Goal: Task Accomplishment & Management: Complete application form

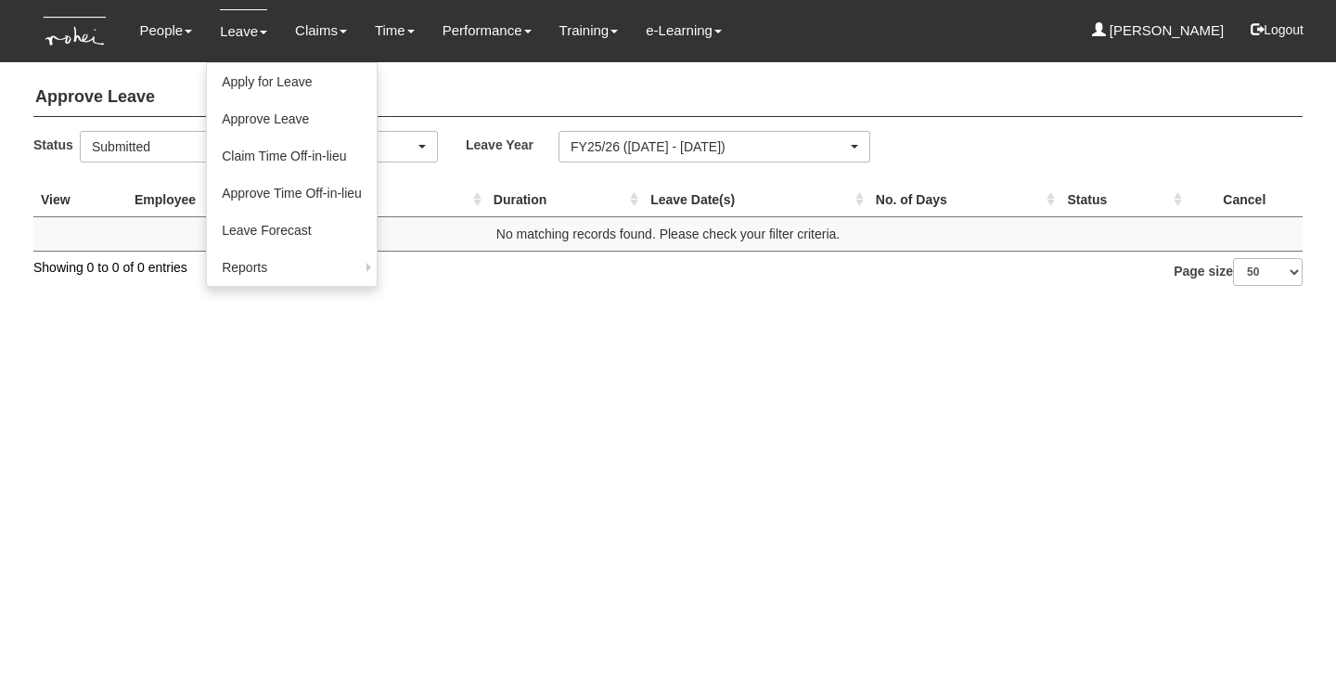
select select "50"
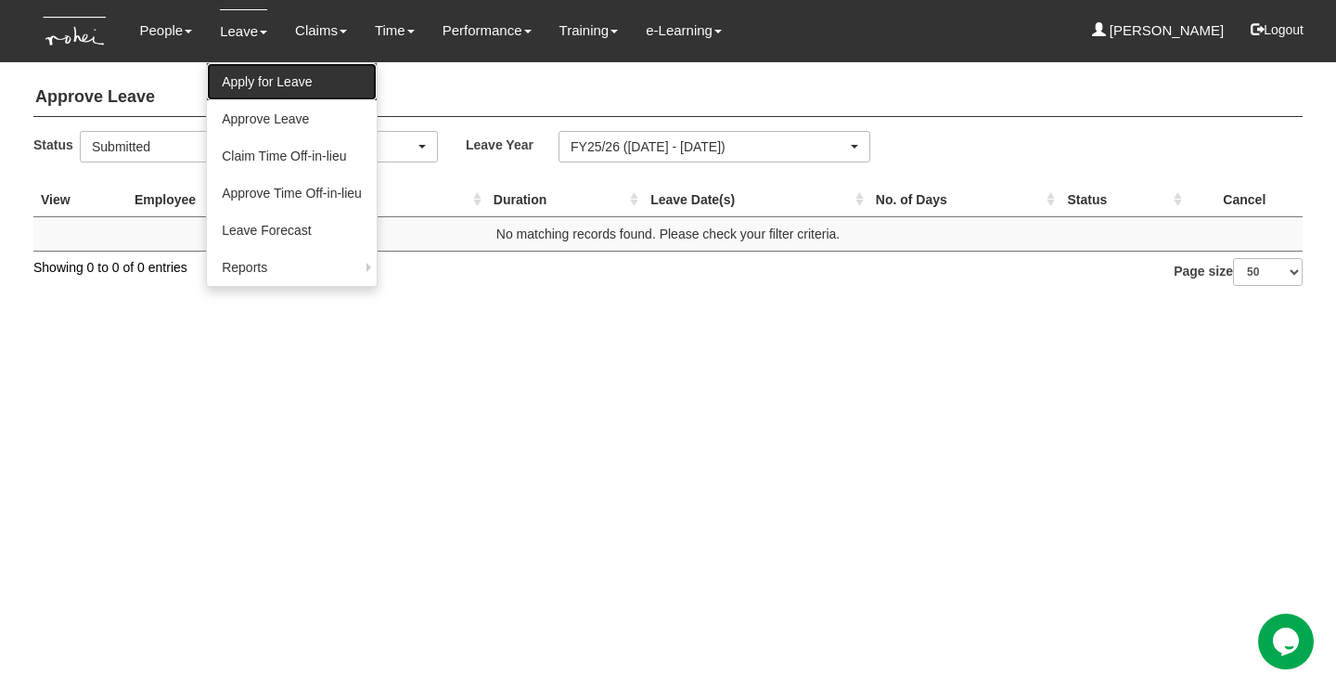
click at [246, 81] on link "Apply for Leave" at bounding box center [292, 81] width 170 height 37
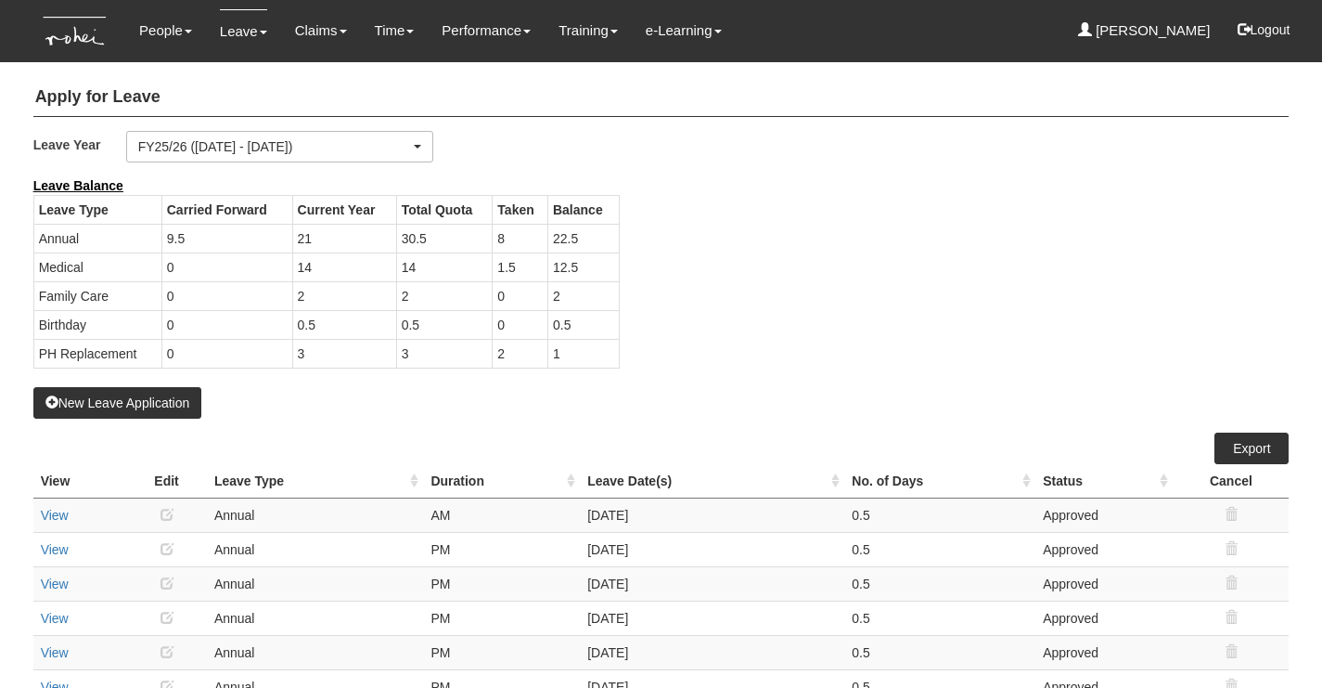
select select "50"
click at [135, 402] on button "New Leave Application" at bounding box center [117, 403] width 169 height 32
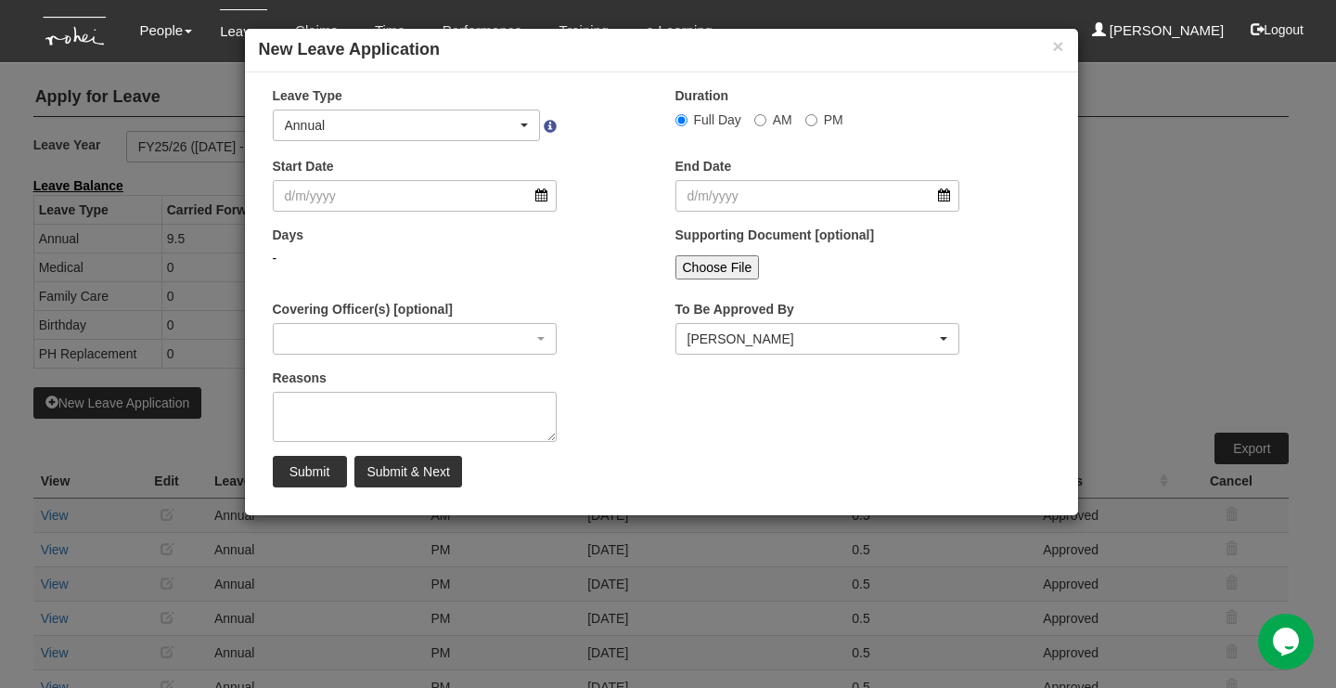
click at [811, 127] on label "PM" at bounding box center [824, 119] width 38 height 19
click at [688, 126] on input "PM" at bounding box center [682, 120] width 12 height 12
radio input "true"
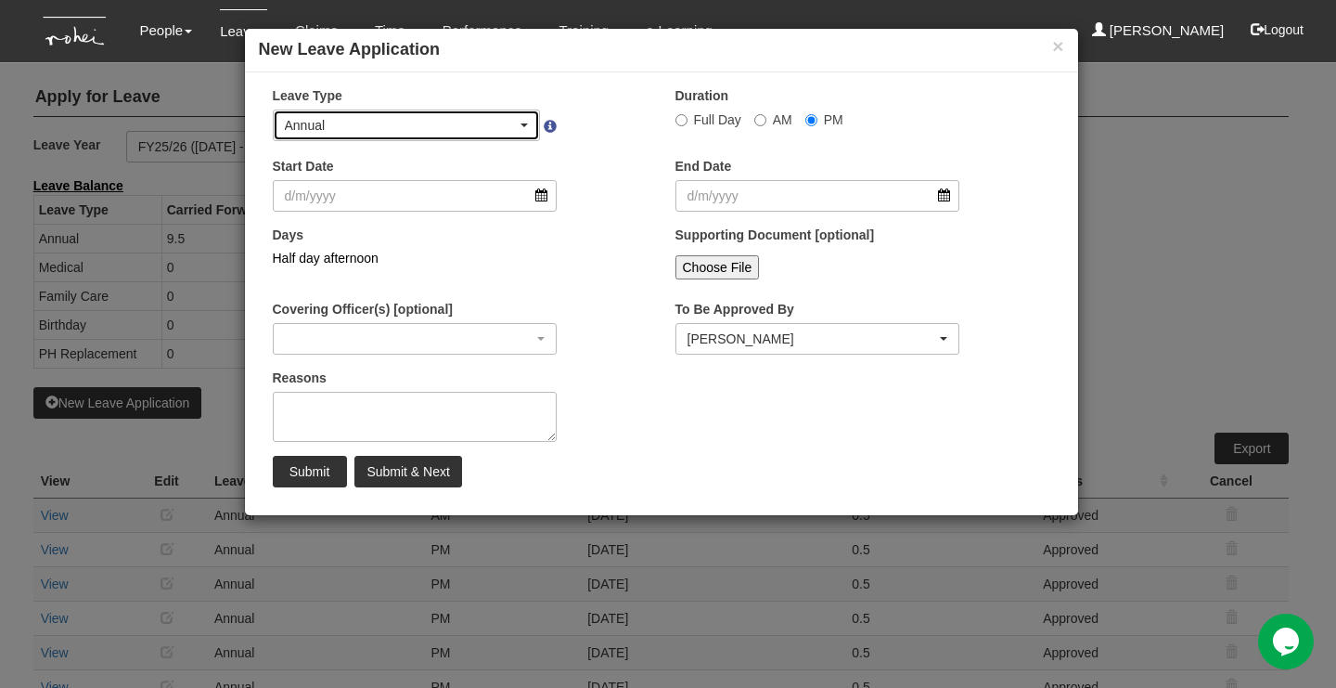
click at [452, 122] on div "Annual" at bounding box center [401, 125] width 233 height 19
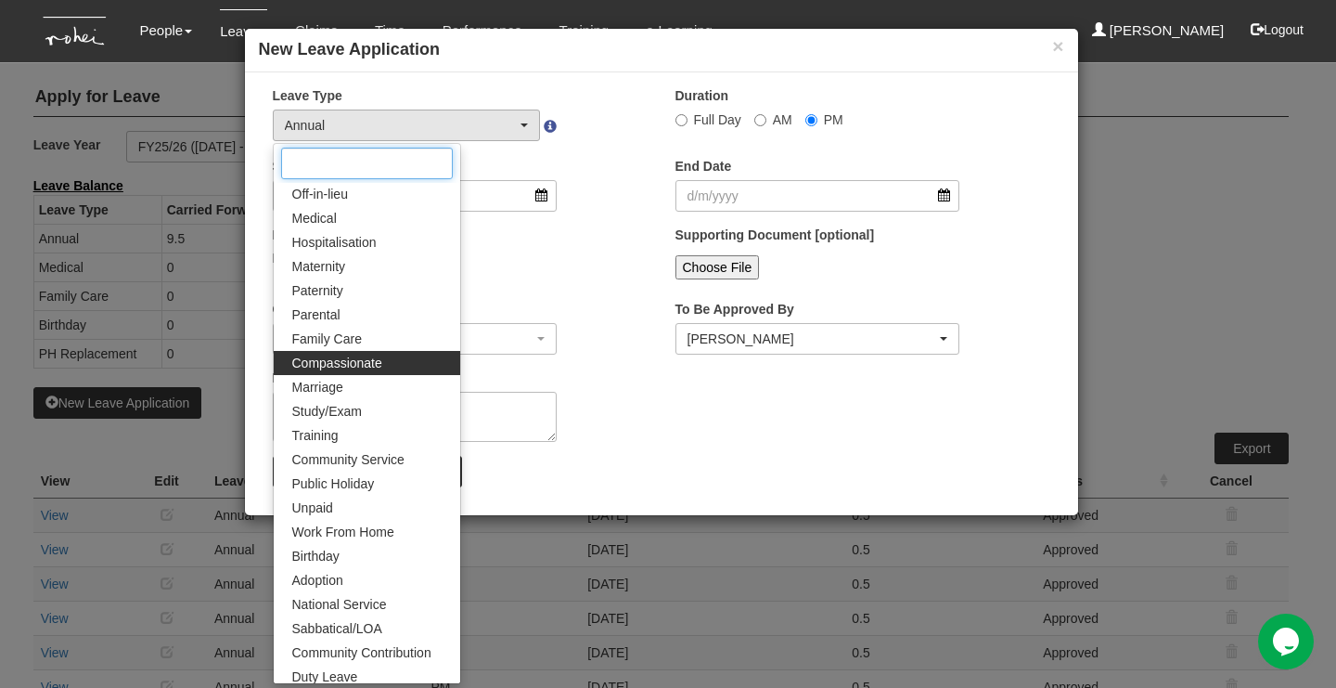
scroll to position [78, 0]
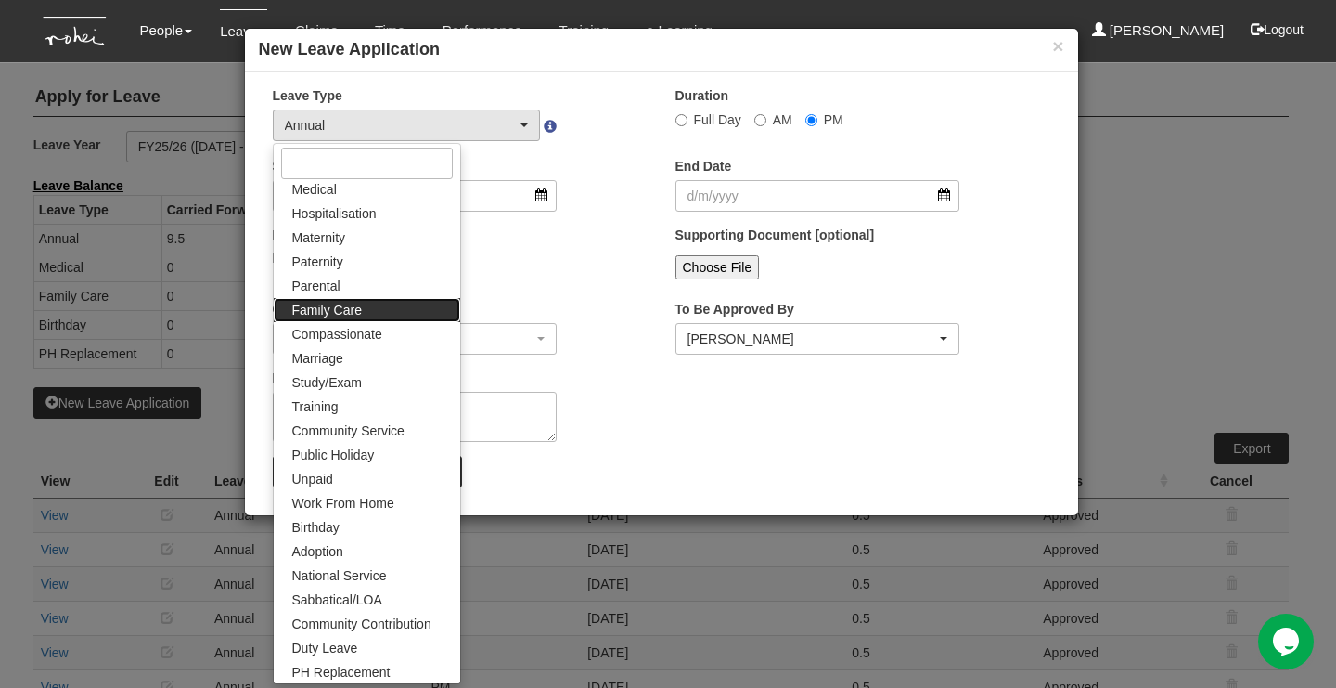
click at [379, 312] on link "Family Care" at bounding box center [367, 310] width 187 height 24
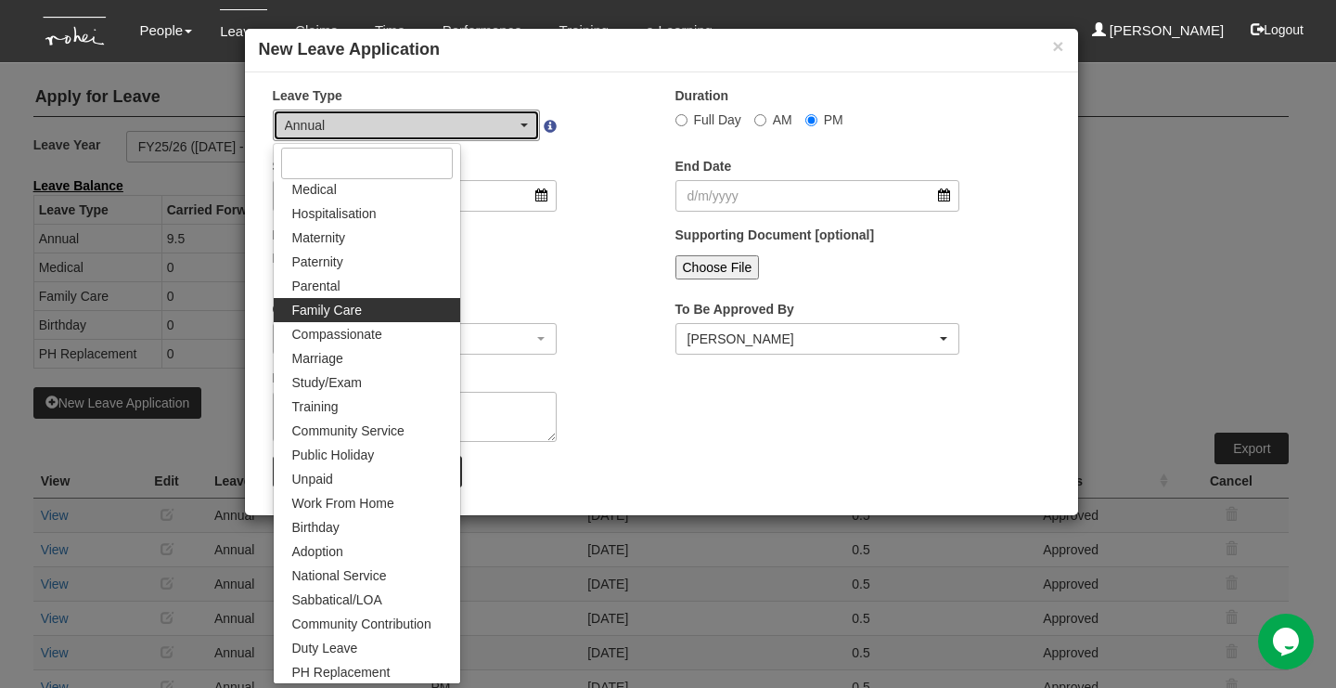
select select "9"
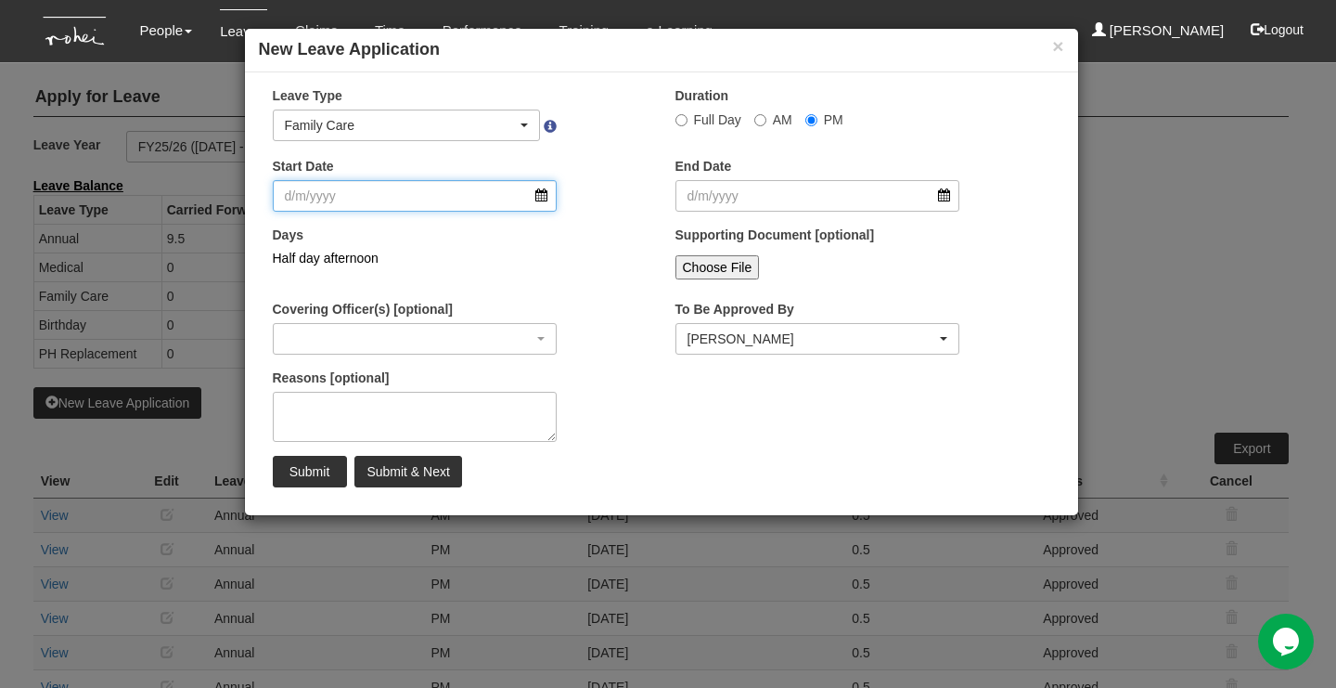
click at [396, 190] on input "Start Date" at bounding box center [415, 196] width 285 height 32
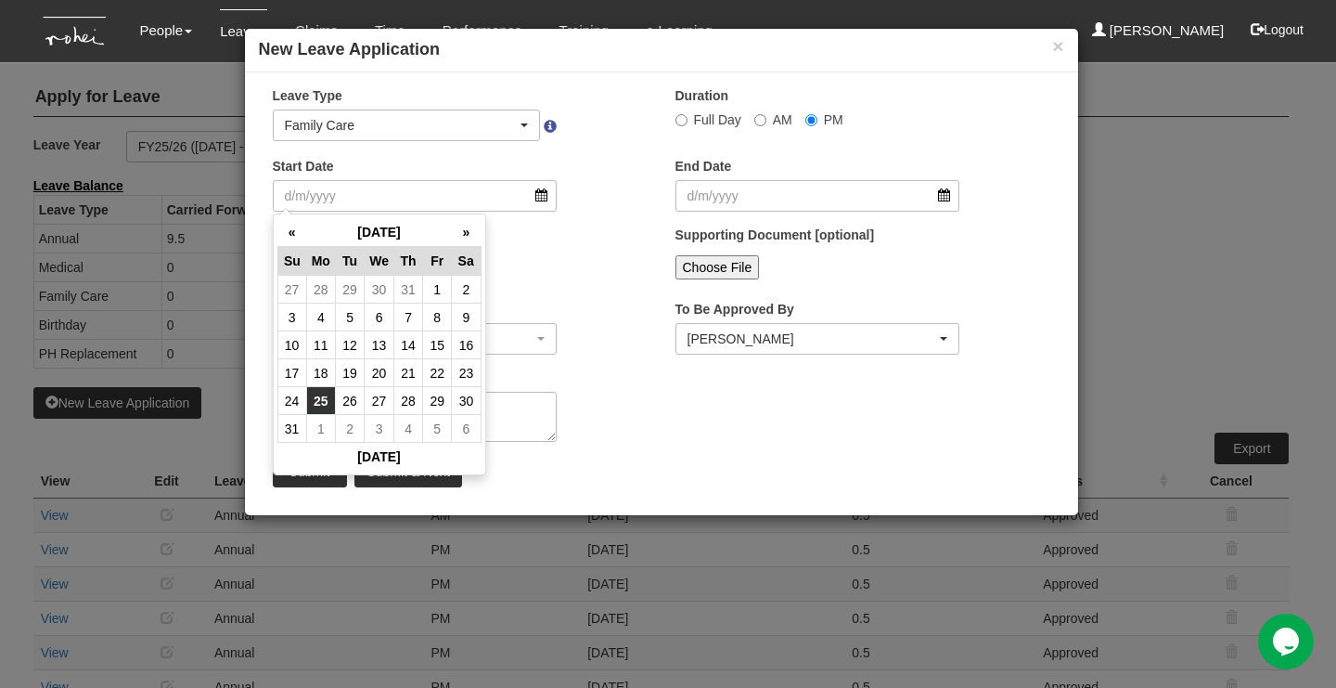
click at [318, 395] on td "25" at bounding box center [320, 401] width 29 height 28
type input "[DATE]"
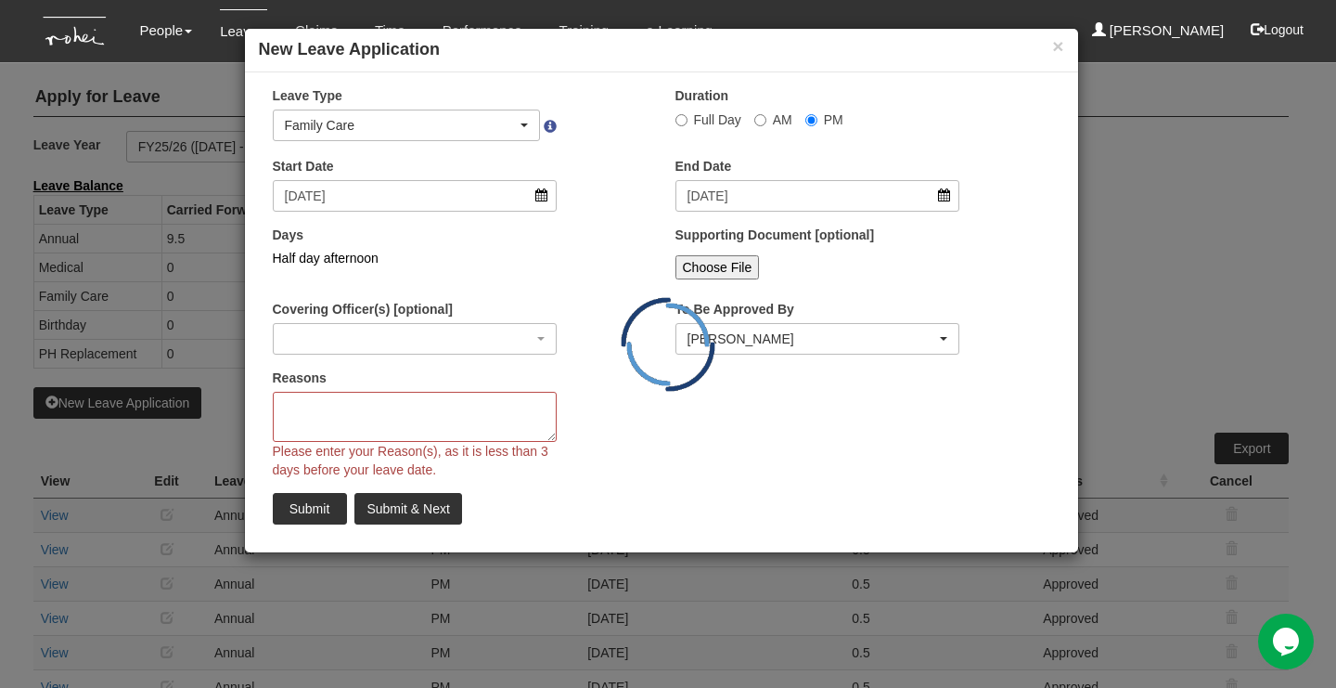
select select
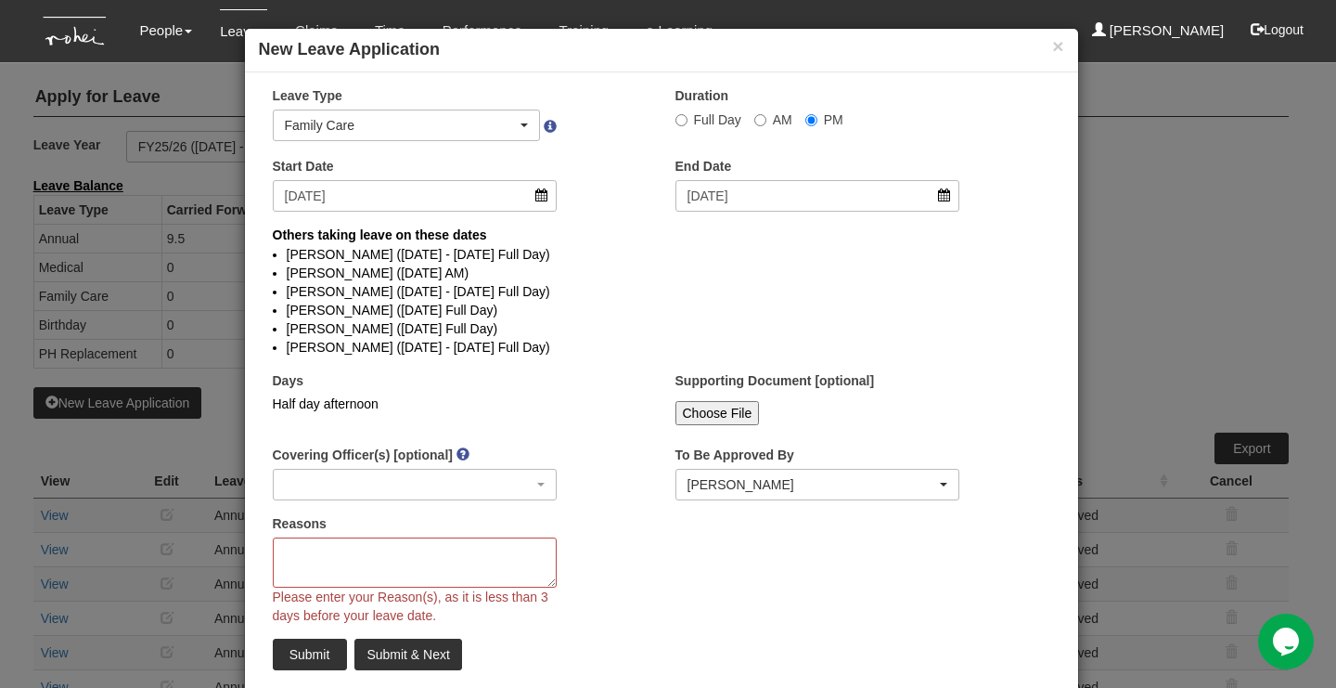
scroll to position [39, 0]
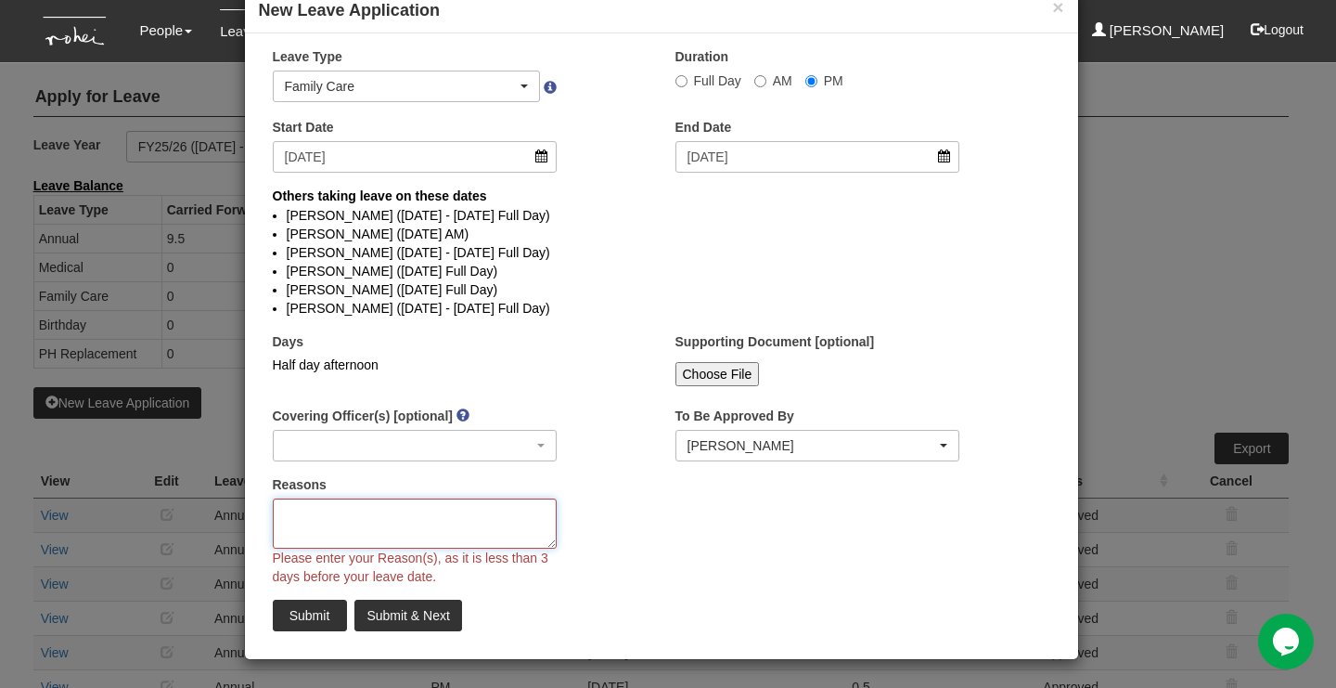
click at [469, 509] on textarea "Reasons" at bounding box center [415, 523] width 285 height 50
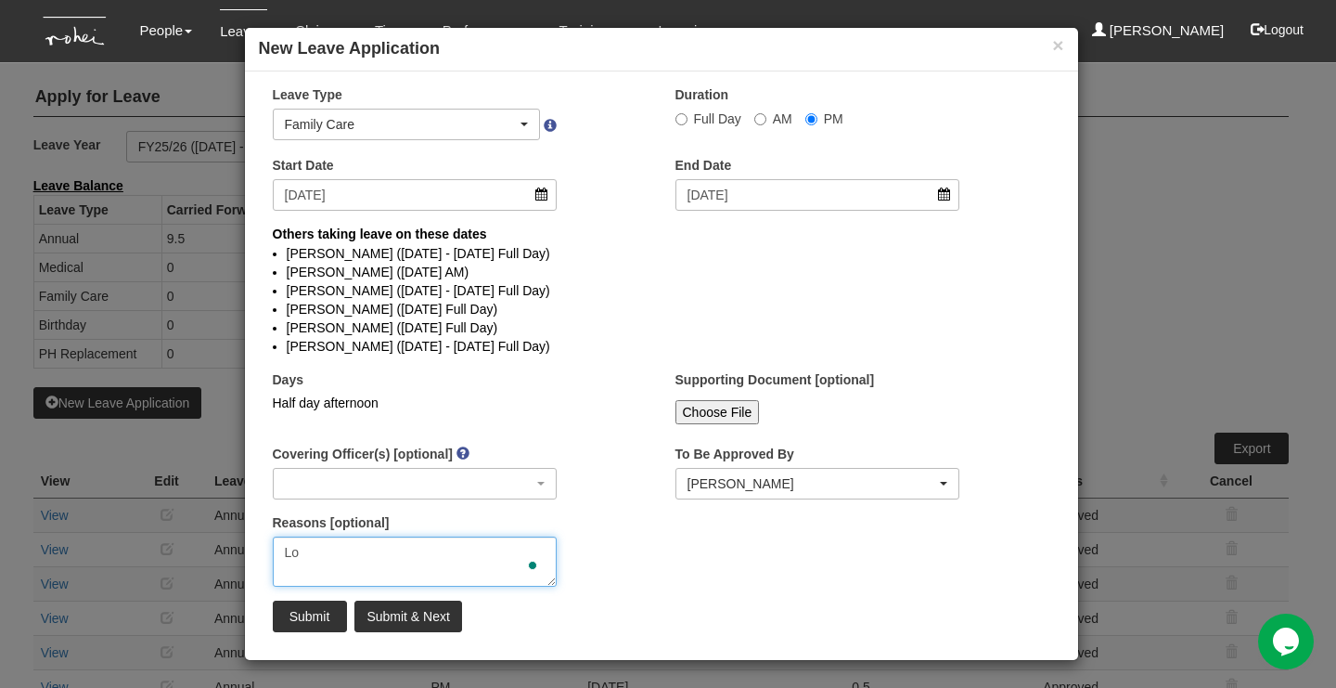
type textarea "L"
type textarea "Visiting father in hospital."
click at [278, 622] on input "Submit" at bounding box center [310, 616] width 74 height 32
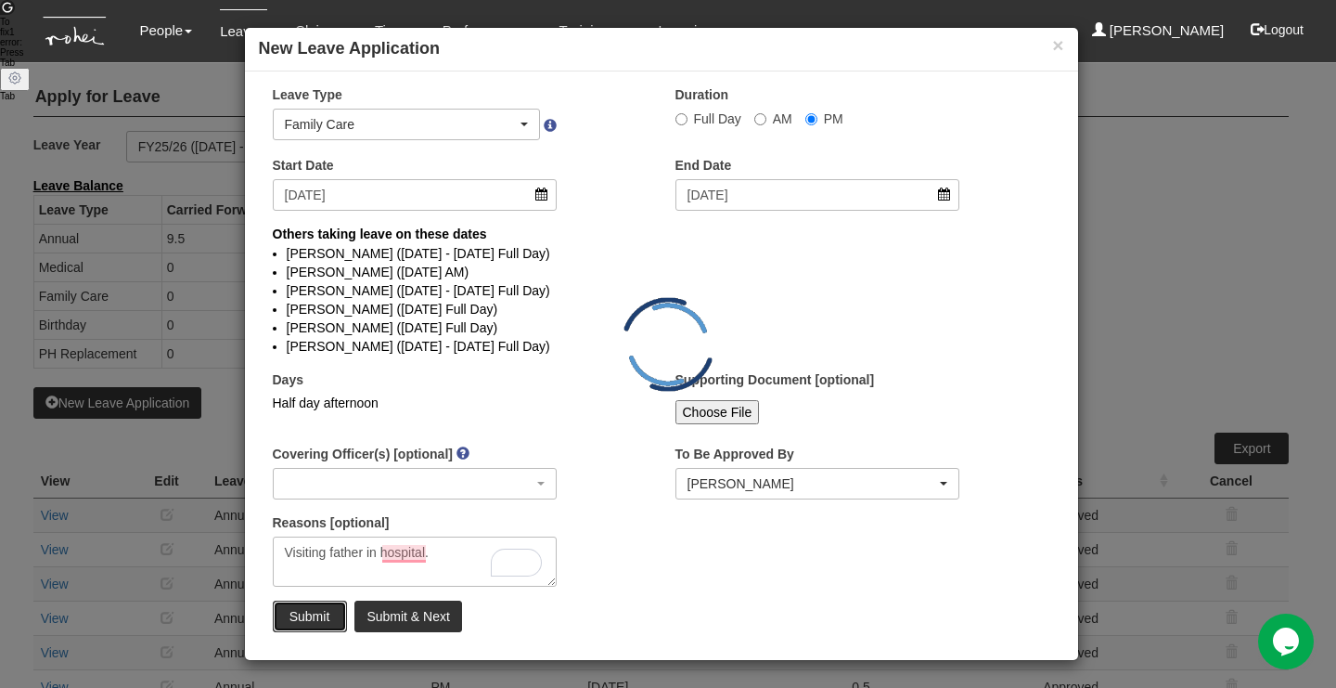
select select "1"
radio input "true"
select select
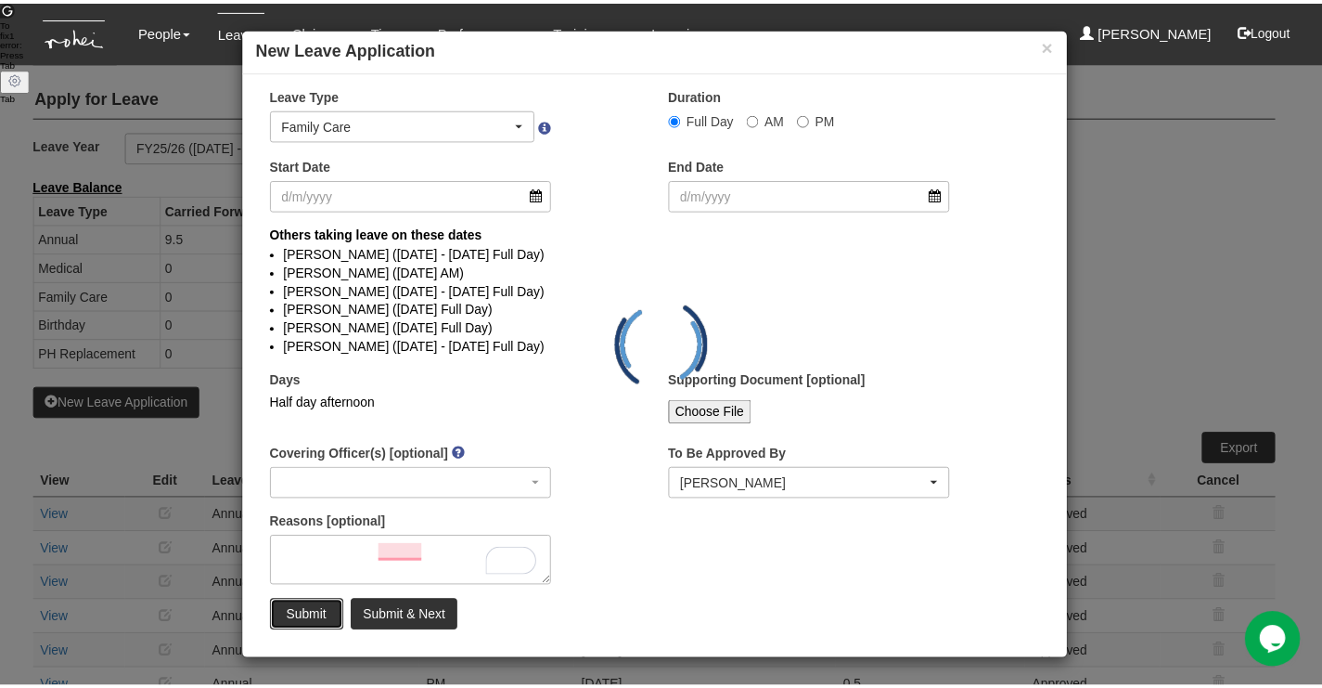
scroll to position [0, 0]
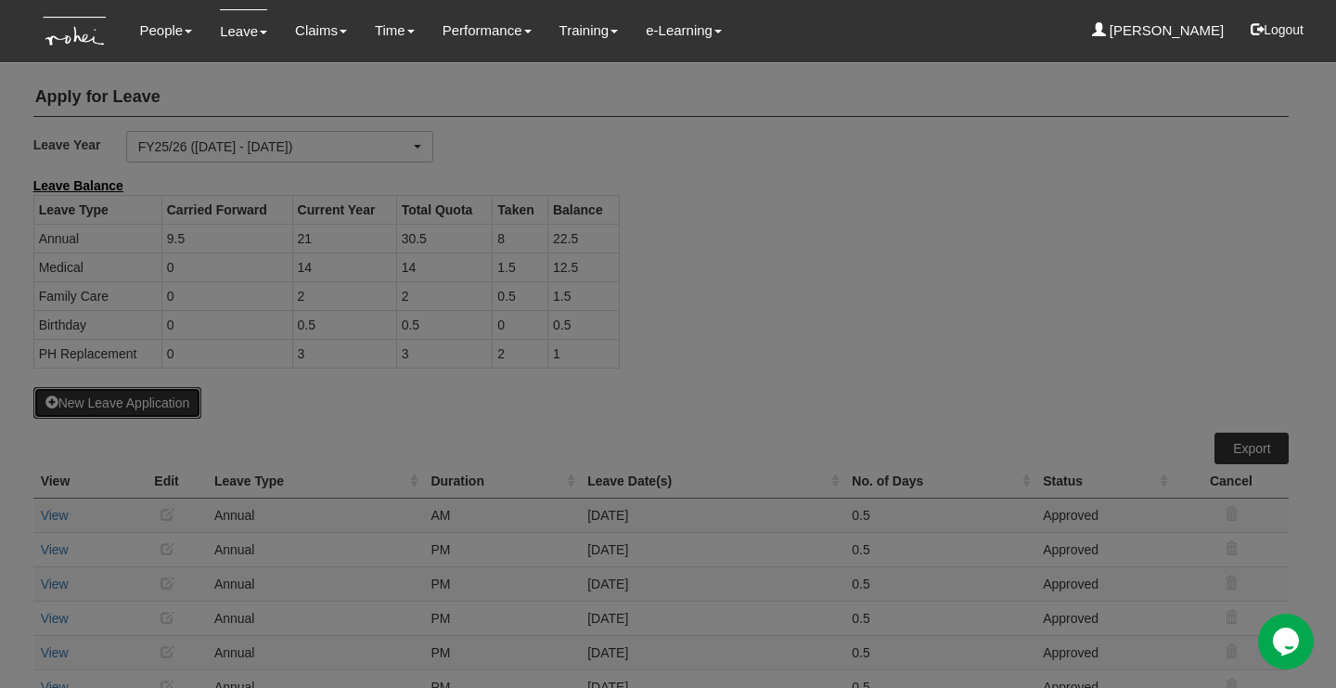
select select "50"
